Goal: Information Seeking & Learning: Learn about a topic

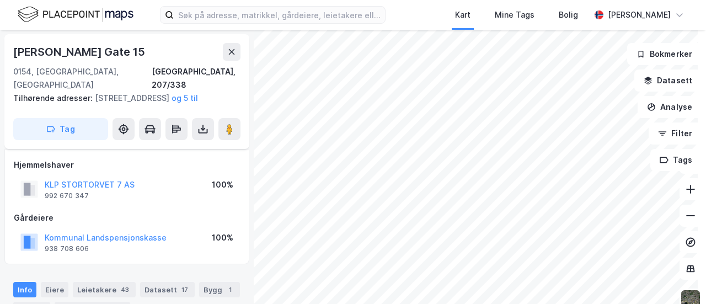
scroll to position [45, 0]
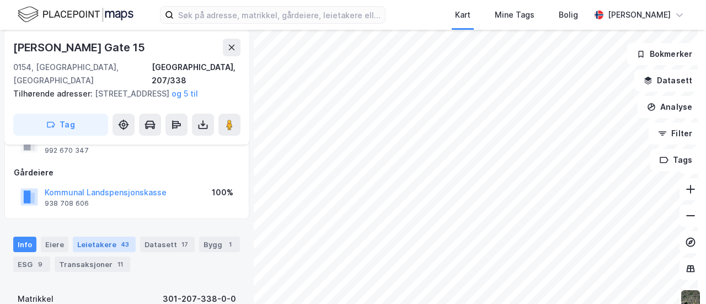
click at [103, 245] on div "Leietakere 43" at bounding box center [104, 244] width 63 height 15
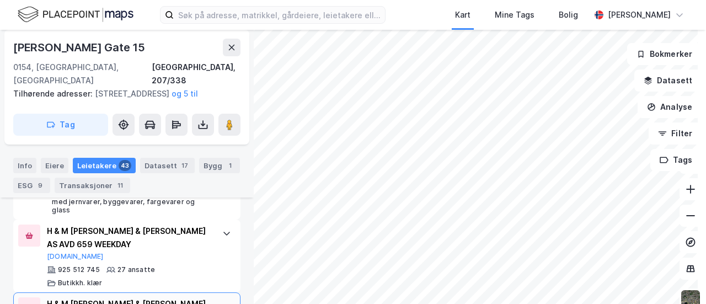
scroll to position [917, 0]
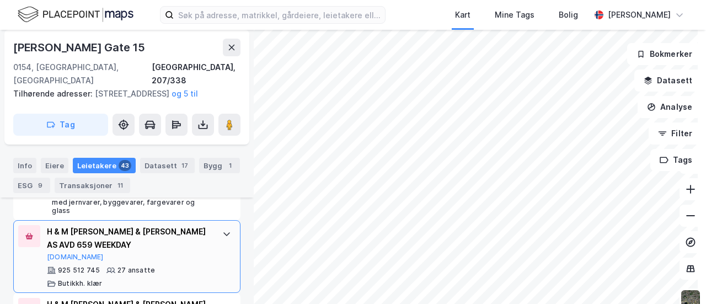
click at [222, 230] on icon at bounding box center [226, 233] width 9 height 9
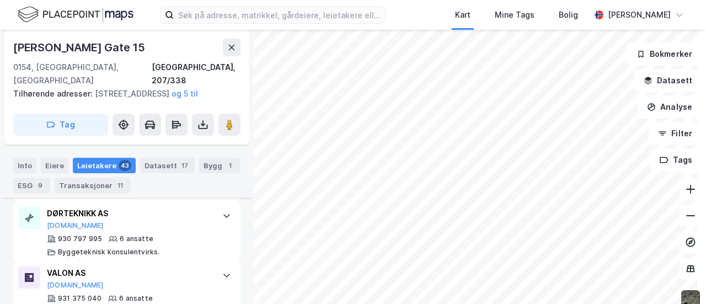
scroll to position [2406, 0]
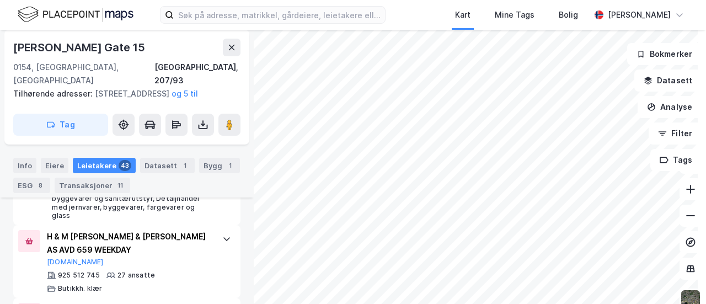
scroll to position [913, 0]
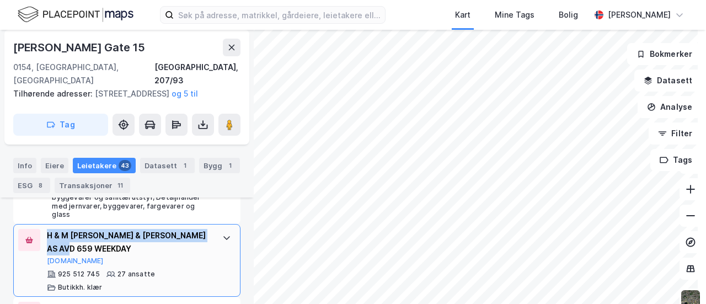
drag, startPoint x: 85, startPoint y: 247, endPoint x: 47, endPoint y: 234, distance: 39.8
click at [47, 234] on div "H & M [PERSON_NAME] & [PERSON_NAME] AS AVD 659 WEEKDAY" at bounding box center [129, 242] width 164 height 26
copy div "H & M [PERSON_NAME] & [PERSON_NAME] AS AVD 659 WEEKDAY"
